Goal: Contribute content

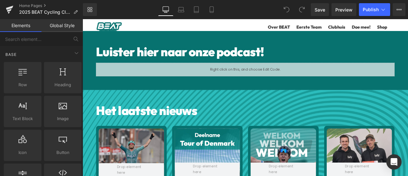
scroll to position [319, 0]
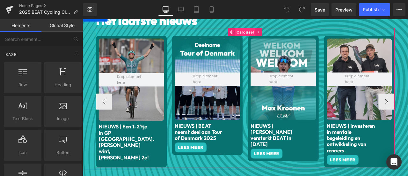
click at [271, 30] on span "Carousel" at bounding box center [276, 35] width 24 height 10
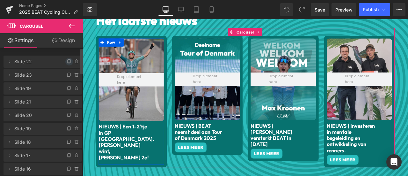
click at [67, 60] on icon at bounding box center [69, 61] width 5 height 5
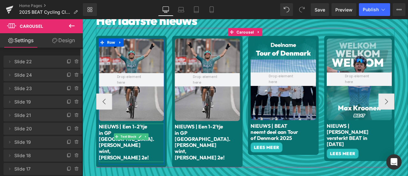
click at [144, 165] on p "NIEUWS | Een 1-2'tje in GP [GEOGRAPHIC_DATA]. [PERSON_NAME] wint, [PERSON_NAME]…" at bounding box center [133, 165] width 62 height 44
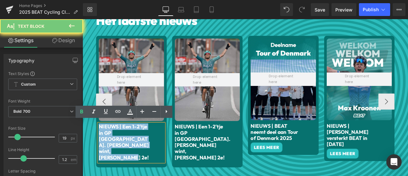
click at [144, 165] on p "NIEUWS | Een 1-2'tje in GP [GEOGRAPHIC_DATA]. [PERSON_NAME] wint, [PERSON_NAME]…" at bounding box center [133, 165] width 62 height 44
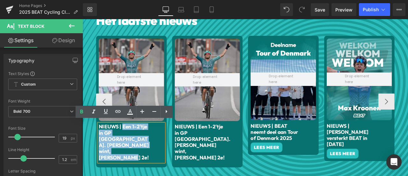
drag, startPoint x: 144, startPoint y: 165, endPoint x: 127, endPoint y: 141, distance: 30.0
click at [127, 143] on p "NIEUWS | Een 1-2'tje in GP [GEOGRAPHIC_DATA]. [PERSON_NAME] wint, [PERSON_NAME]…" at bounding box center [133, 165] width 62 height 44
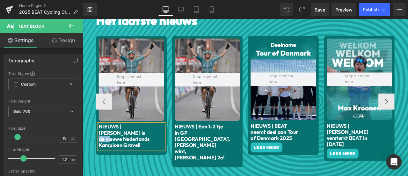
drag, startPoint x: 130, startPoint y: 150, endPoint x: 156, endPoint y: 151, distance: 26.5
click at [156, 151] on p "NIEUWS | [PERSON_NAME] is de nieuwe Nederlands Kampioen Gravel!" at bounding box center [133, 157] width 62 height 29
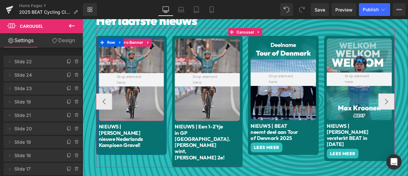
click at [140, 64] on div at bounding box center [140, 91] width 77 height 98
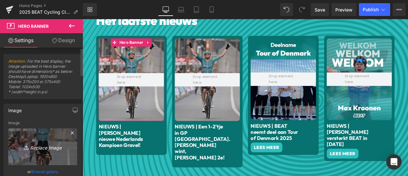
click at [51, 143] on icon "Replace Image" at bounding box center [42, 147] width 51 height 8
type input "C:\fakepath\Instagram Timeline BADS (5).png"
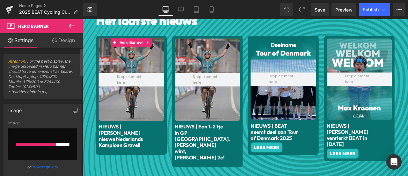
click at [46, 139] on input "file" at bounding box center [42, 144] width 69 height 32
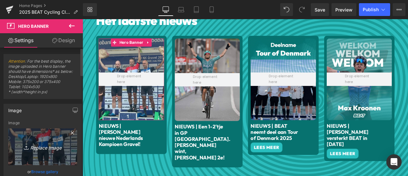
click at [36, 140] on link "Replace Image" at bounding box center [42, 146] width 69 height 37
type input "C:\fakepath\Instagram Timeline BADS (6).png"
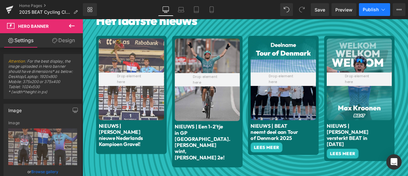
click at [366, 10] on span "Publish" at bounding box center [371, 9] width 16 height 5
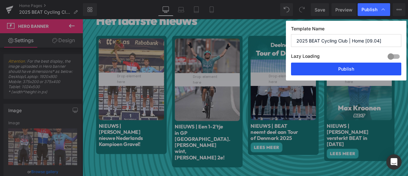
click at [341, 71] on button "Publish" at bounding box center [346, 68] width 110 height 13
